Goal: Transaction & Acquisition: Purchase product/service

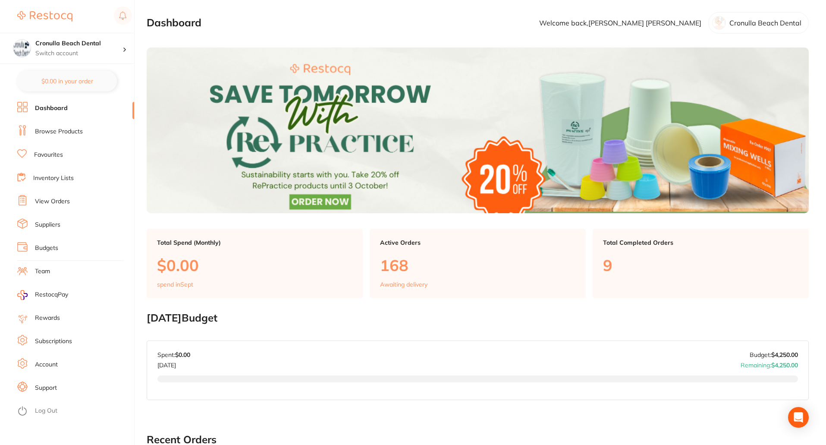
click at [50, 130] on link "Browse Products" at bounding box center [59, 131] width 48 height 9
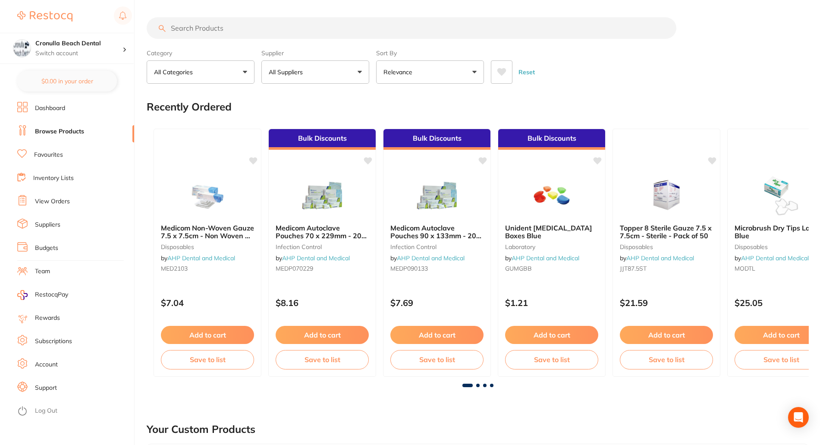
click at [232, 31] on input "search" at bounding box center [411, 28] width 529 height 22
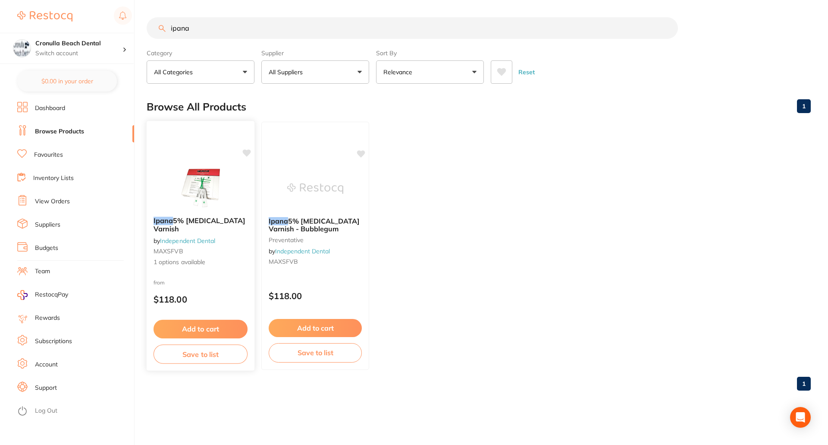
type input "ipana"
click at [225, 328] on button "Add to cart" at bounding box center [200, 328] width 94 height 19
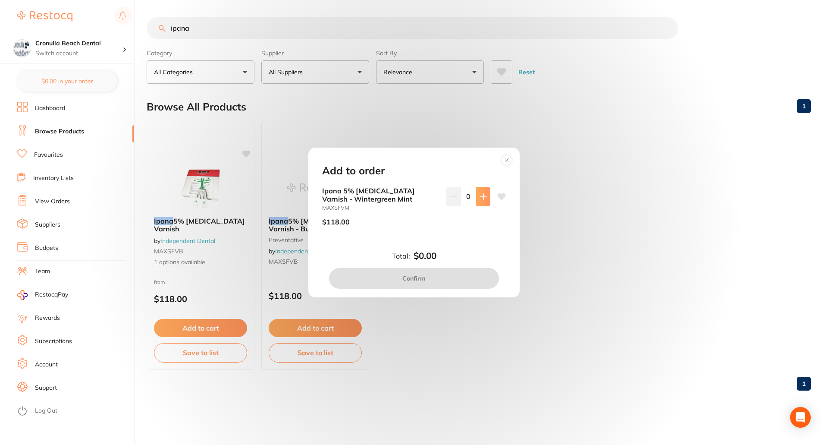
click at [480, 196] on icon at bounding box center [483, 197] width 6 height 6
click at [480, 198] on icon at bounding box center [483, 196] width 7 height 7
type input "3"
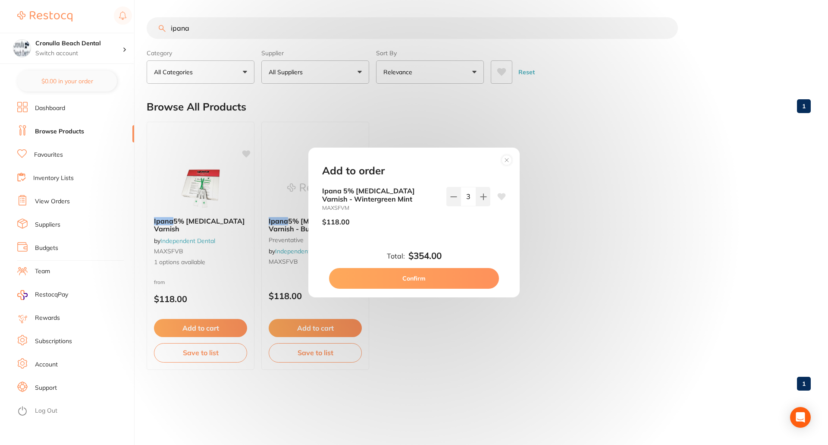
click at [443, 279] on button "Confirm" at bounding box center [414, 278] width 170 height 21
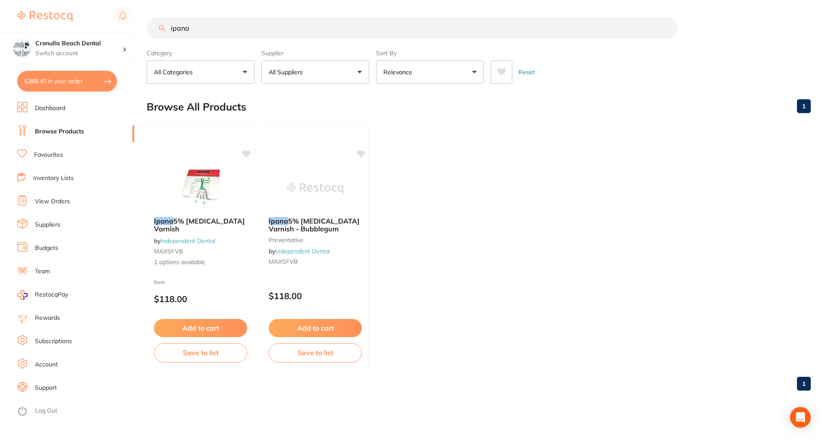
click at [58, 76] on button "$389.40 in your order" at bounding box center [67, 81] width 100 height 21
checkbox input "true"
